Goal: Transaction & Acquisition: Purchase product/service

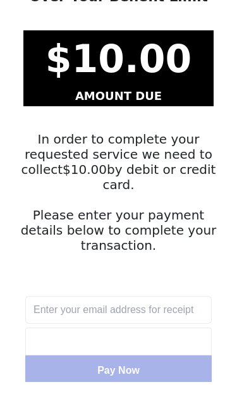
scroll to position [88, 0]
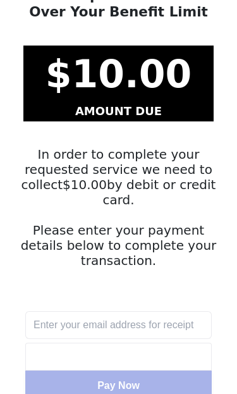
click at [142, 311] on input "text" at bounding box center [118, 325] width 186 height 28
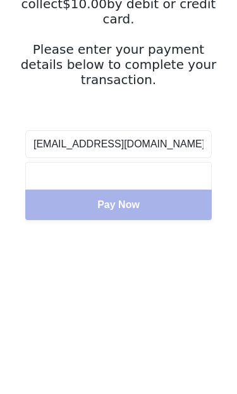
type input "[EMAIL_ADDRESS][DOMAIN_NAME]"
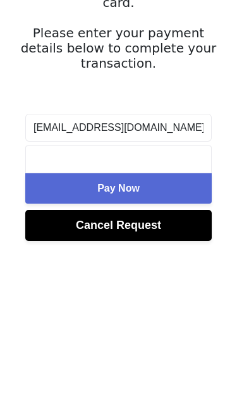
scroll to position [145, 0]
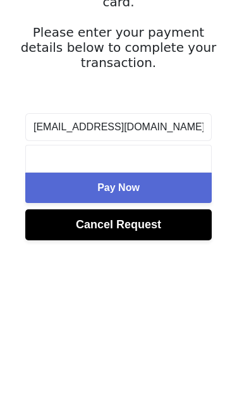
click at [174, 314] on button "Pay Now" at bounding box center [118, 329] width 186 height 30
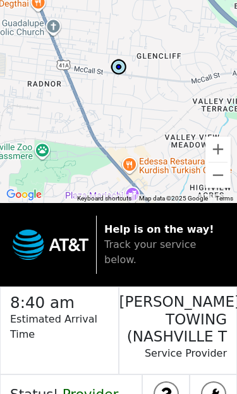
scroll to position [49, 0]
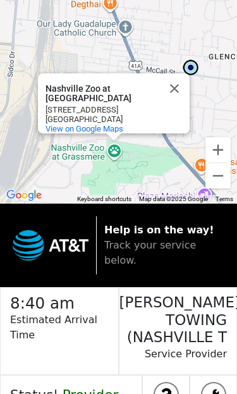
click at [229, 180] on button "Zoom out" at bounding box center [217, 175] width 25 height 25
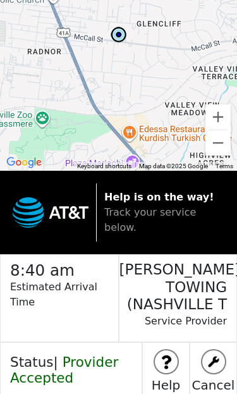
scroll to position [106, 0]
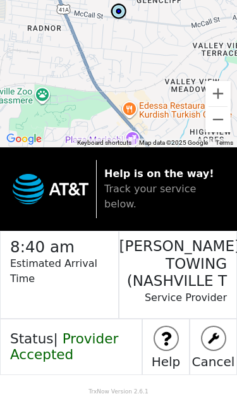
click at [161, 346] on img at bounding box center [166, 338] width 23 height 23
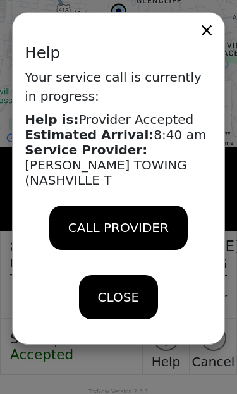
click at [213, 30] on icon at bounding box center [207, 30] width 18 height 18
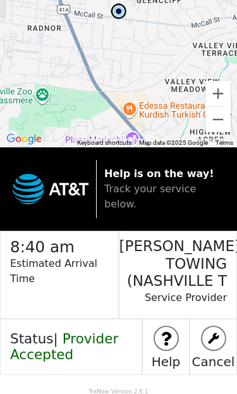
click at [168, 343] on img at bounding box center [166, 338] width 23 height 23
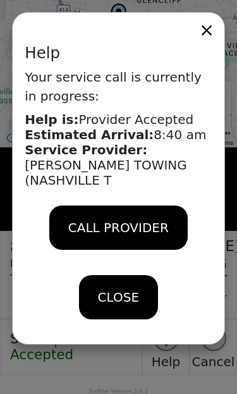
click at [213, 23] on icon at bounding box center [207, 30] width 18 height 18
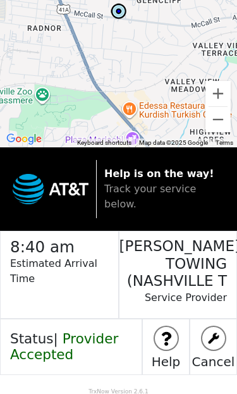
click at [165, 331] on img at bounding box center [166, 338] width 23 height 23
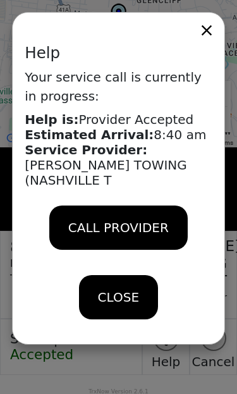
click at [209, 28] on icon at bounding box center [207, 30] width 10 height 10
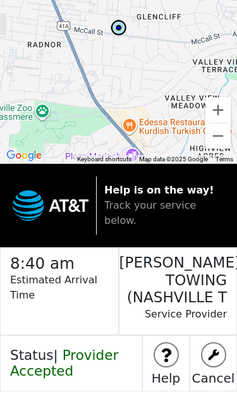
scroll to position [51, 0]
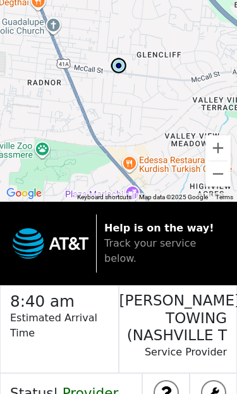
click at [76, 315] on p "Estimated Arrival Time" at bounding box center [64, 331] width 108 height 43
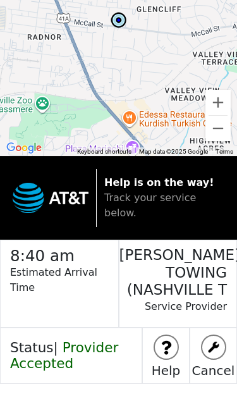
scroll to position [106, 0]
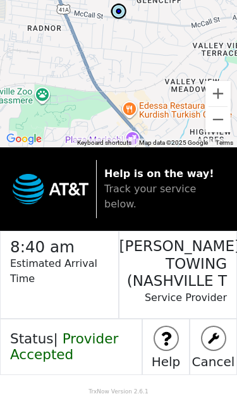
click at [159, 345] on img at bounding box center [166, 338] width 23 height 23
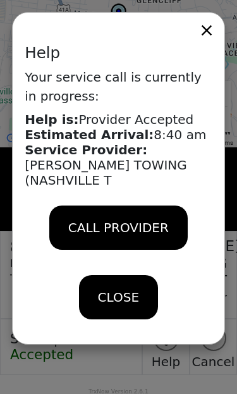
click at [79, 218] on span "CALL PROVIDER" at bounding box center [118, 227] width 101 height 19
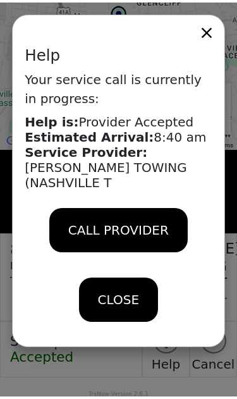
scroll to position [101, 0]
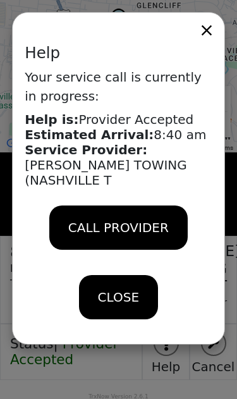
click at [209, 24] on icon at bounding box center [207, 30] width 18 height 18
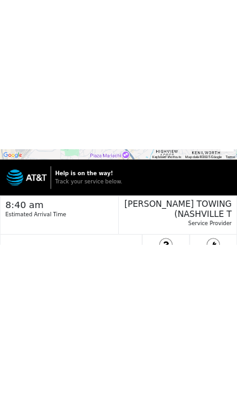
scroll to position [106, 0]
